Goal: Transaction & Acquisition: Book appointment/travel/reservation

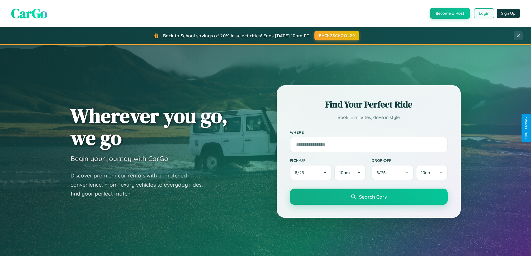
click at [484, 13] on button "Login" at bounding box center [484, 13] width 20 height 10
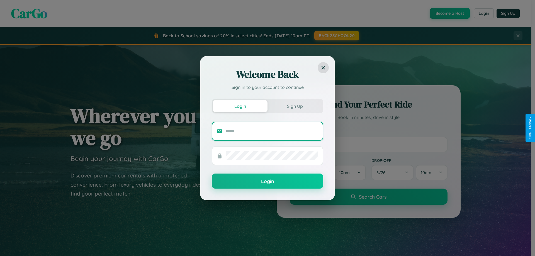
click at [272, 131] on input "text" at bounding box center [272, 131] width 93 height 9
type input "**********"
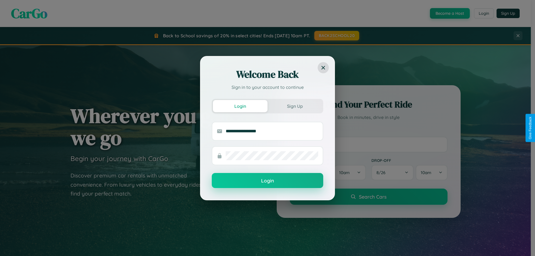
click at [268, 181] on button "Login" at bounding box center [268, 180] width 112 height 15
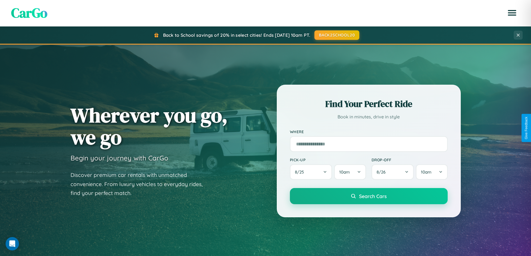
scroll to position [240, 0]
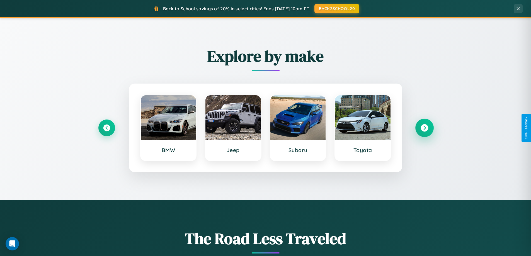
click at [424, 128] on icon at bounding box center [425, 128] width 8 height 8
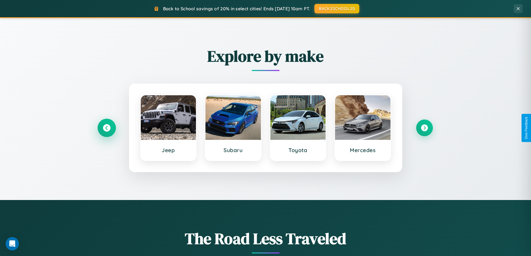
click at [107, 128] on icon at bounding box center [107, 128] width 8 height 8
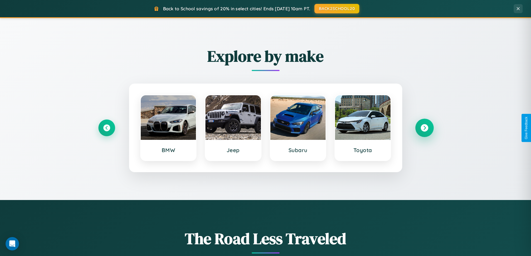
click at [424, 128] on icon at bounding box center [425, 128] width 8 height 8
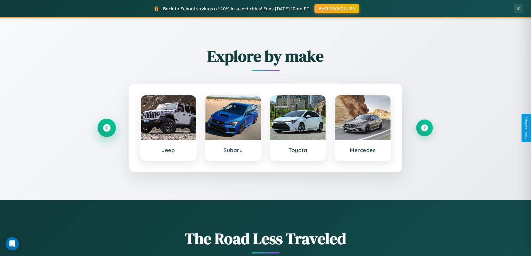
click at [107, 128] on icon at bounding box center [107, 128] width 8 height 8
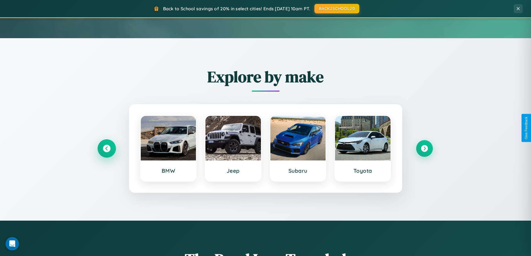
scroll to position [16, 0]
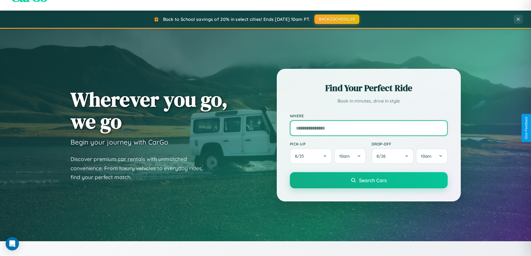
click at [369, 128] on input "text" at bounding box center [369, 128] width 158 height 16
type input "******"
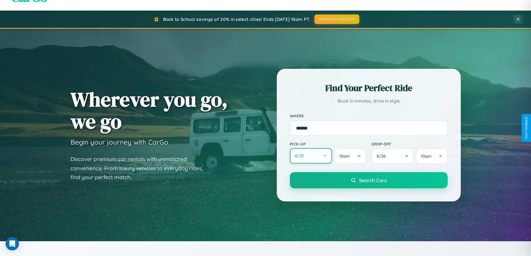
click at [311, 156] on button "8 / 25" at bounding box center [311, 155] width 42 height 15
select select "*"
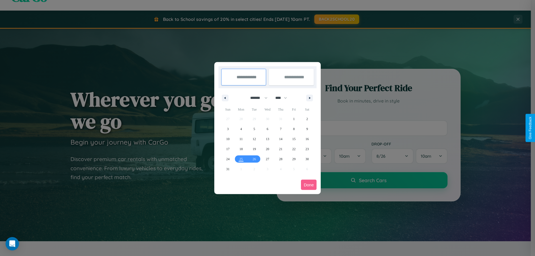
drag, startPoint x: 257, startPoint y: 98, endPoint x: 268, endPoint y: 112, distance: 17.9
click at [257, 98] on select "******* ******** ***** ***** *** **** **** ****** ********* ******* ******** **…" at bounding box center [258, 97] width 24 height 9
click at [284, 98] on select "**** **** **** **** **** **** **** **** **** **** **** **** **** **** **** ****…" at bounding box center [281, 97] width 17 height 9
select select "****"
click at [241, 159] on span "24" at bounding box center [241, 159] width 3 height 10
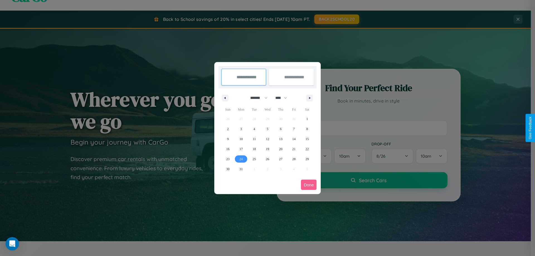
type input "**********"
click at [310, 98] on icon "button" at bounding box center [311, 98] width 3 height 2
select select "*"
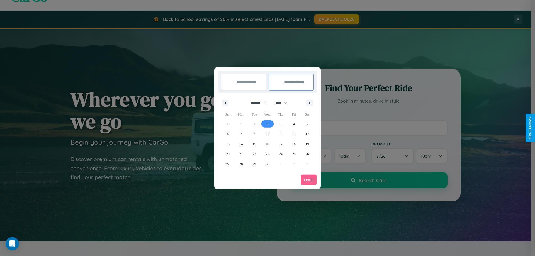
click at [267, 124] on span "2" at bounding box center [268, 124] width 2 height 10
type input "**********"
select select "*"
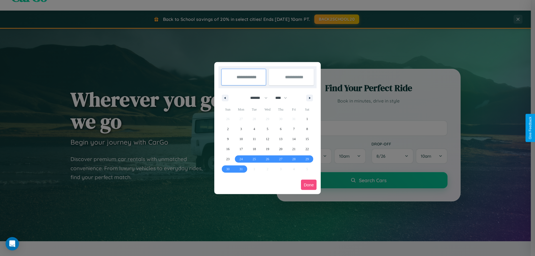
click at [309, 185] on button "Done" at bounding box center [309, 185] width 16 height 10
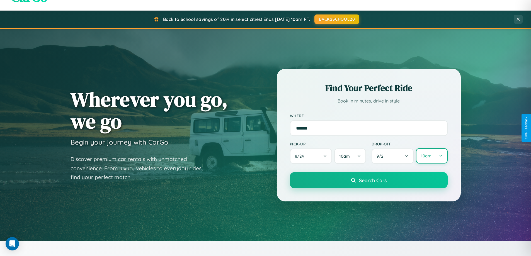
click at [432, 156] on button "10am" at bounding box center [432, 155] width 32 height 15
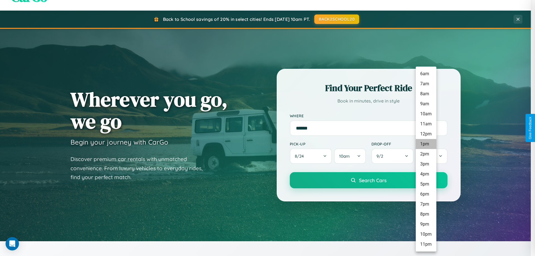
click at [426, 144] on li "1pm" at bounding box center [426, 144] width 21 height 10
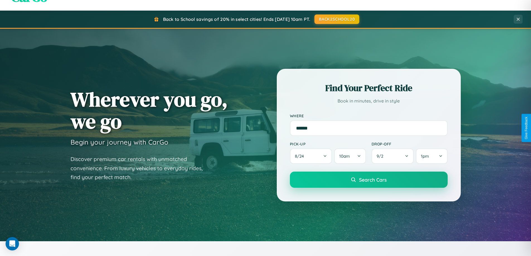
click at [369, 180] on span "Search Cars" at bounding box center [373, 180] width 28 height 6
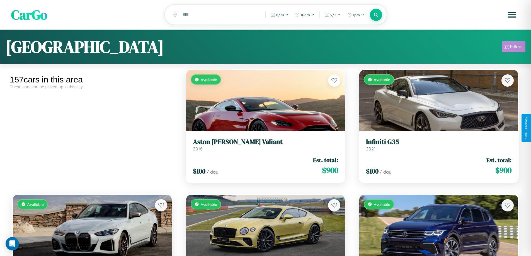
click at [514, 48] on div "Filters" at bounding box center [516, 47] width 13 height 6
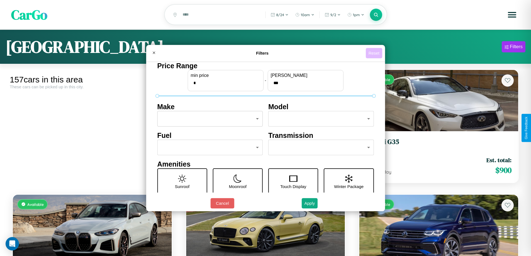
click at [375, 53] on button "Reset" at bounding box center [374, 53] width 16 height 10
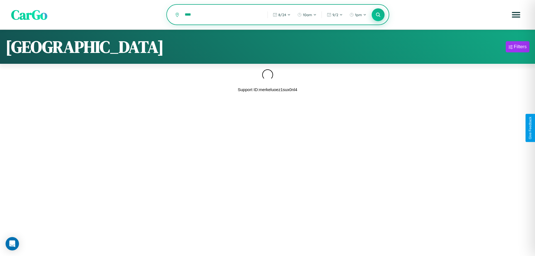
type input "****"
click at [378, 15] on icon at bounding box center [378, 14] width 5 height 5
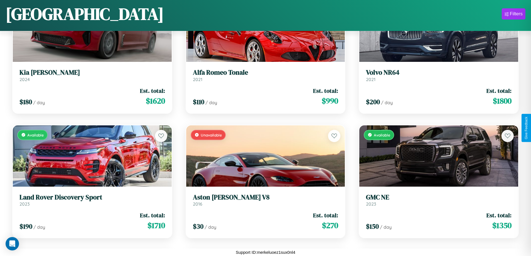
scroll to position [2077, 0]
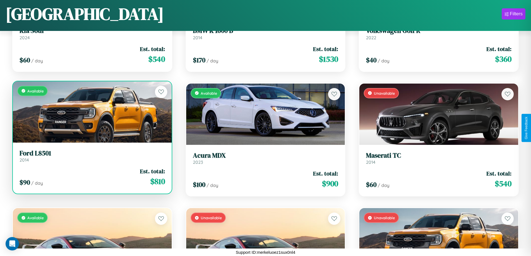
click at [91, 158] on link "Ford L8501 2014" at bounding box center [93, 156] width 146 height 14
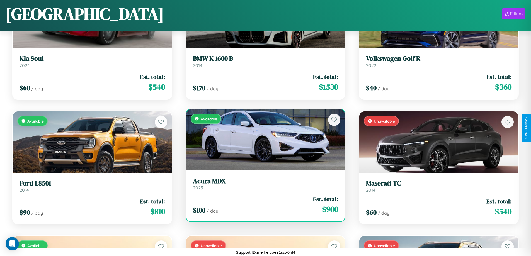
scroll to position [1702, 0]
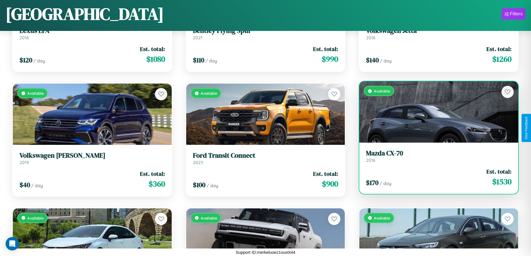
click at [435, 158] on link "Mazda CX-70 2016" at bounding box center [439, 156] width 146 height 14
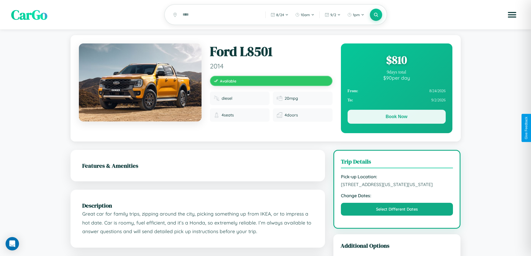
click at [397, 118] on button "Book Now" at bounding box center [397, 117] width 98 height 14
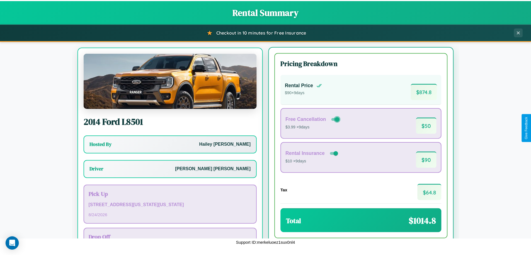
scroll to position [26, 0]
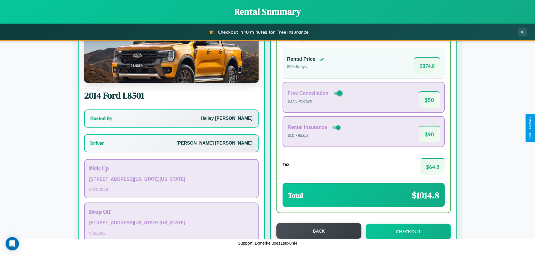
click at [317, 231] on button "Back" at bounding box center [319, 231] width 85 height 16
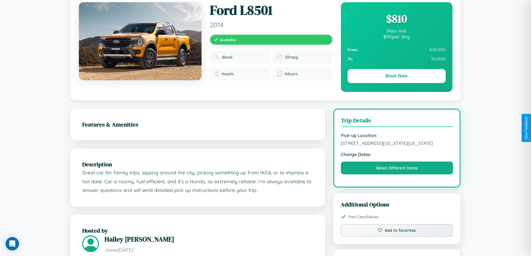
scroll to position [60, 0]
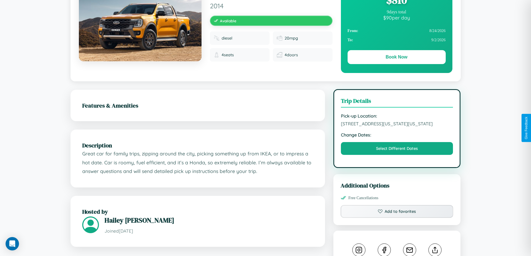
click at [397, 127] on span "9682 Washington Street Boston Massachusetts 98978 United States" at bounding box center [397, 124] width 112 height 6
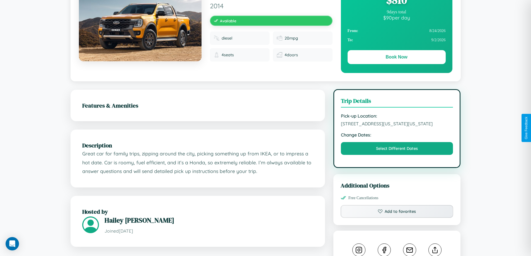
click at [397, 127] on span "9682 Washington Street Boston Massachusetts 98978 United States" at bounding box center [397, 124] width 112 height 6
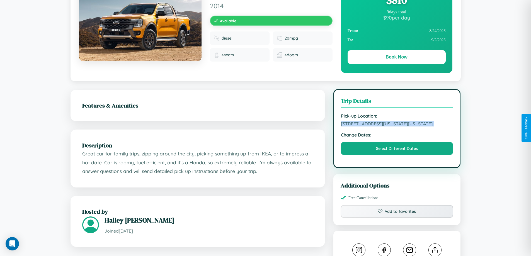
click at [397, 127] on span "9682 Washington Street Boston Massachusetts 98978 United States" at bounding box center [397, 124] width 112 height 6
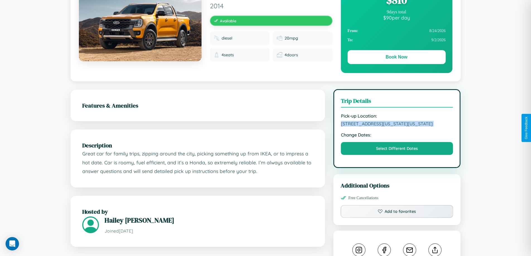
click at [397, 127] on span "9682 Washington Street Boston Massachusetts 98978 United States" at bounding box center [397, 124] width 112 height 6
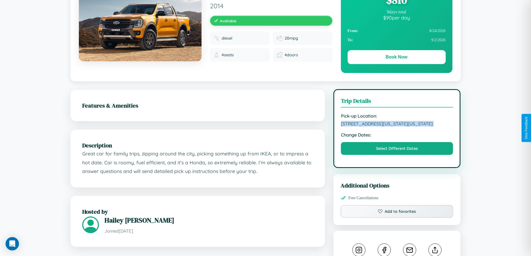
click at [397, 127] on span "9682 Washington Street Boston Massachusetts 98978 United States" at bounding box center [397, 124] width 112 height 6
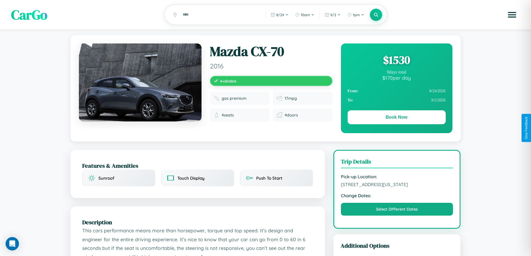
click at [397, 61] on div "$ 1530" at bounding box center [397, 59] width 98 height 15
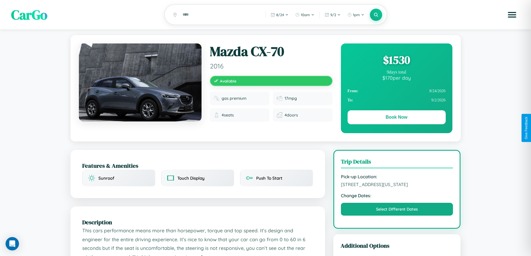
click at [397, 61] on div "$ 1530" at bounding box center [397, 59] width 98 height 15
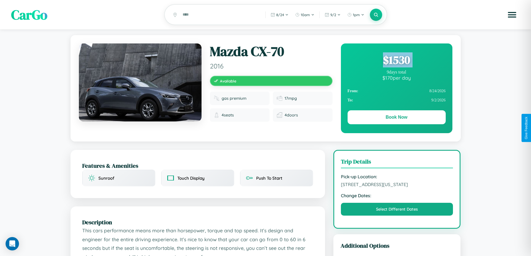
click at [397, 61] on div "$ 1530" at bounding box center [397, 59] width 98 height 15
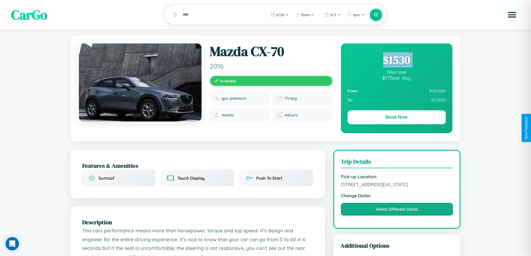
click at [397, 61] on div "$ 1530" at bounding box center [397, 59] width 98 height 15
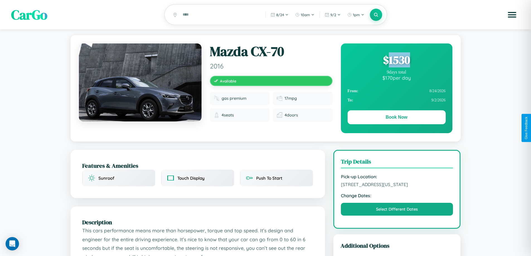
click at [397, 61] on div "$ 1530" at bounding box center [397, 59] width 98 height 15
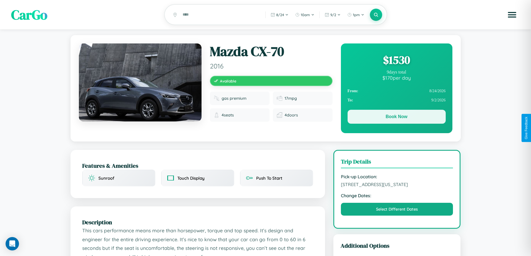
click at [397, 118] on button "Book Now" at bounding box center [397, 117] width 98 height 14
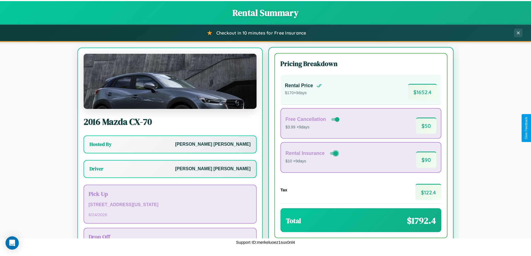
scroll to position [26, 0]
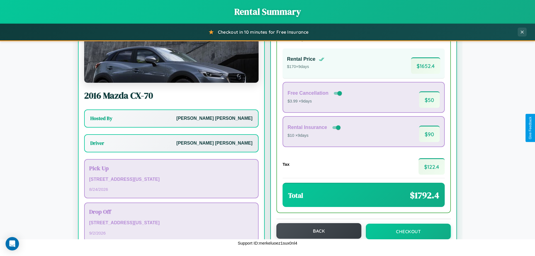
click at [317, 231] on button "Back" at bounding box center [319, 231] width 85 height 16
